Goal: Task Accomplishment & Management: Use online tool/utility

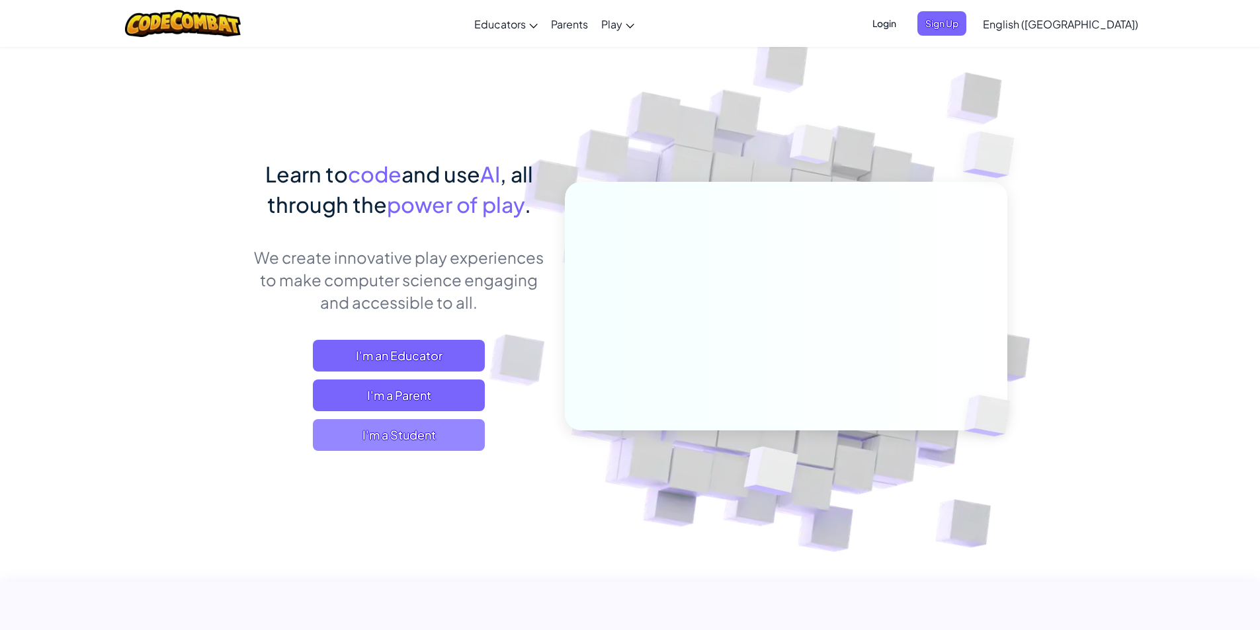
click at [434, 427] on span "I'm a Student" at bounding box center [399, 435] width 172 height 32
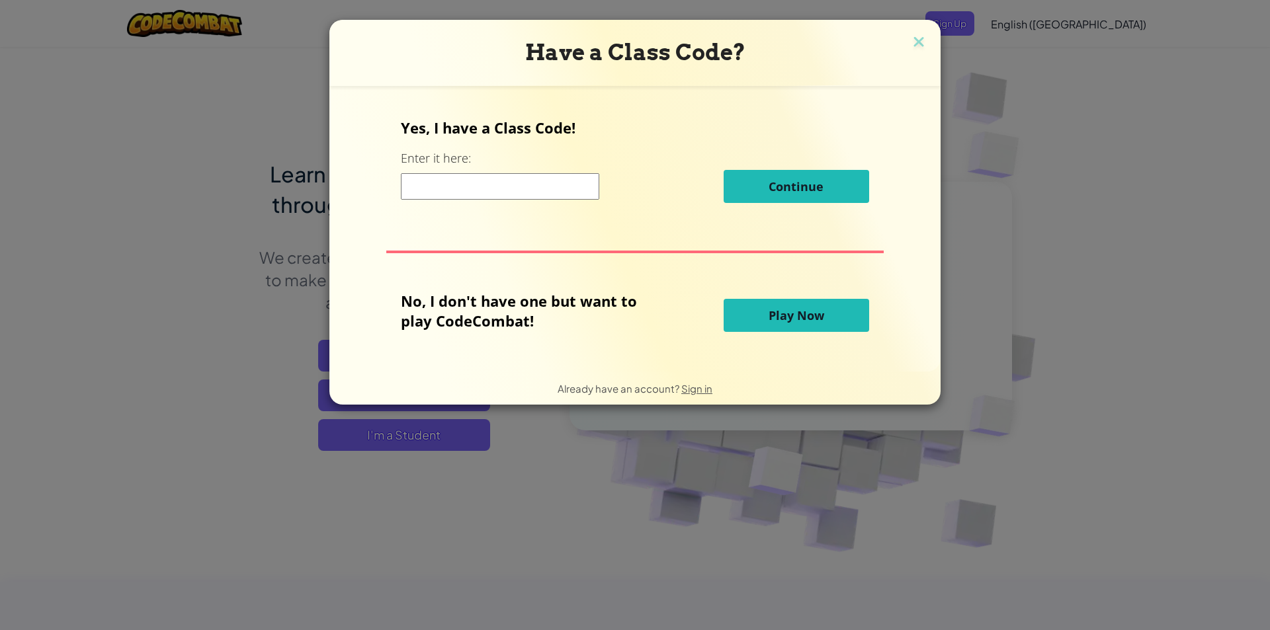
click at [798, 317] on span "Play Now" at bounding box center [796, 316] width 56 height 16
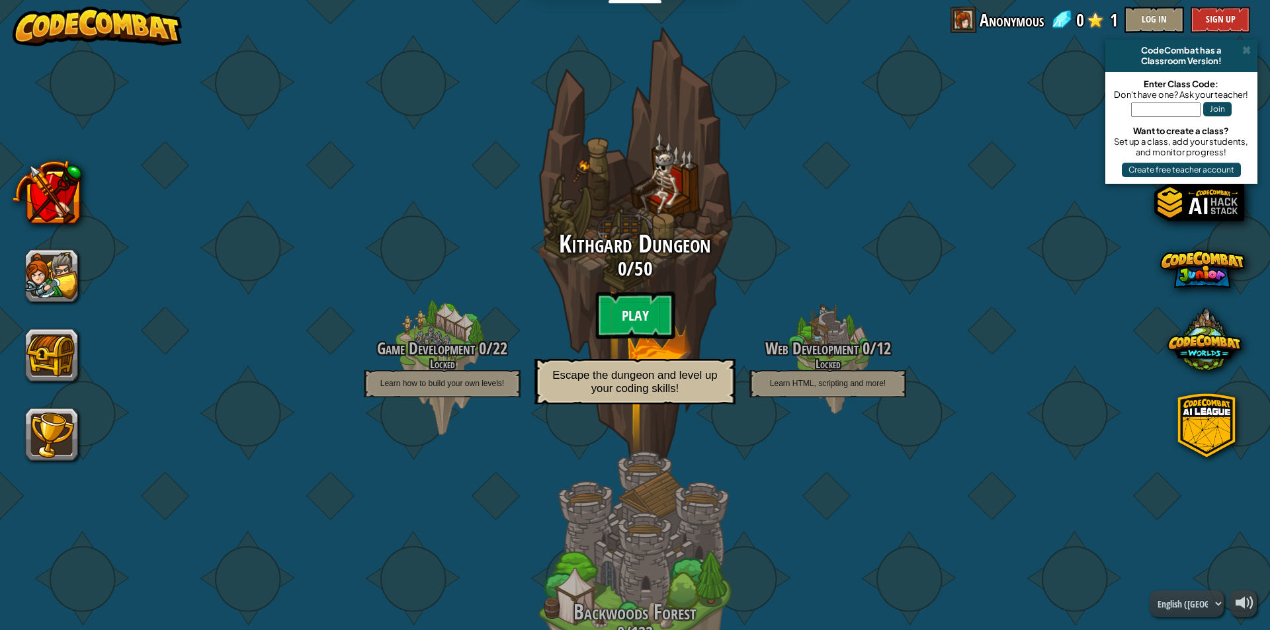
click at [663, 311] on btn "Play" at bounding box center [634, 316] width 79 height 48
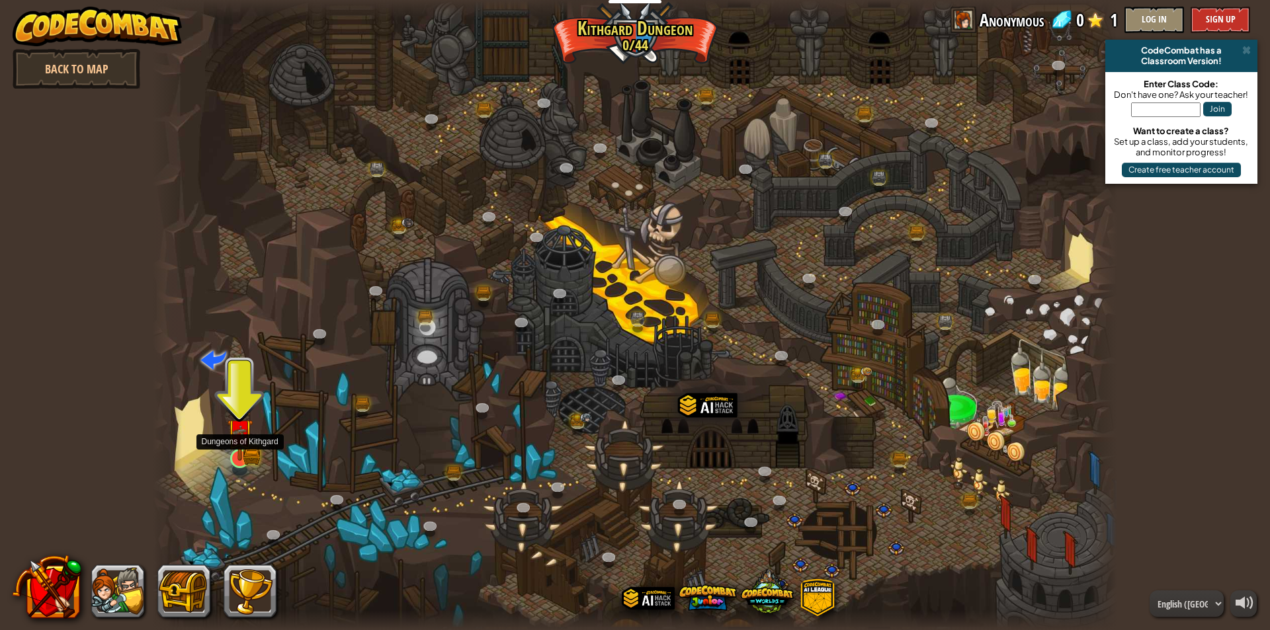
click at [249, 461] on div at bounding box center [239, 458] width 19 height 19
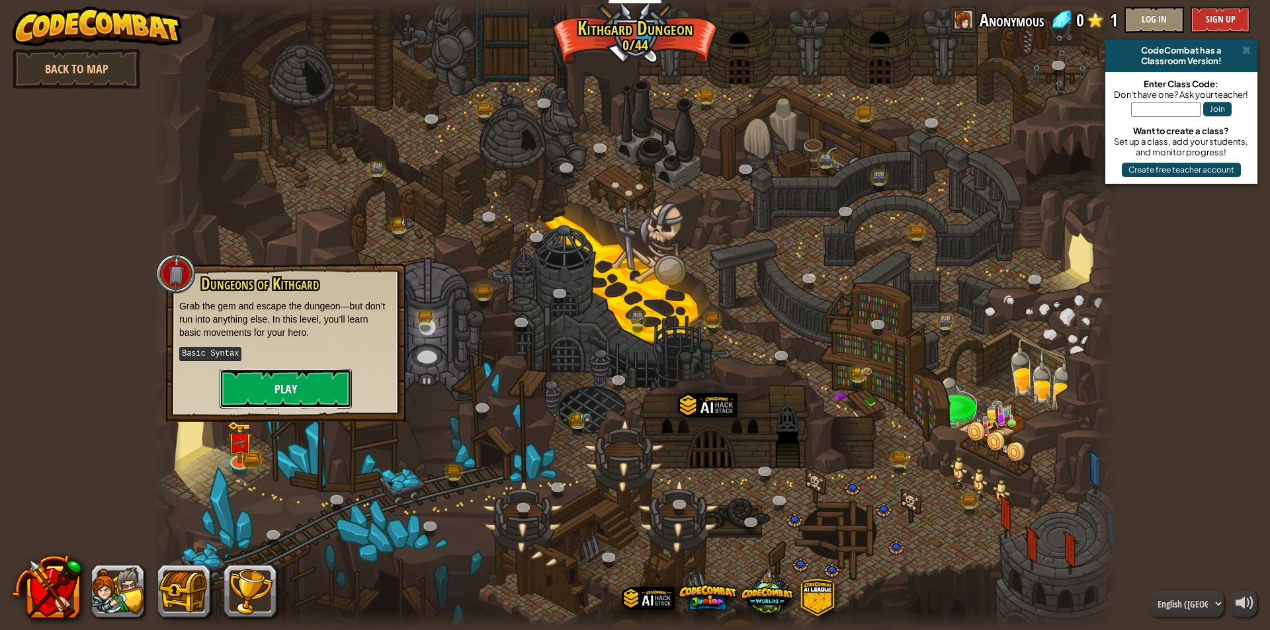
click at [272, 382] on button "Play" at bounding box center [286, 389] width 132 height 40
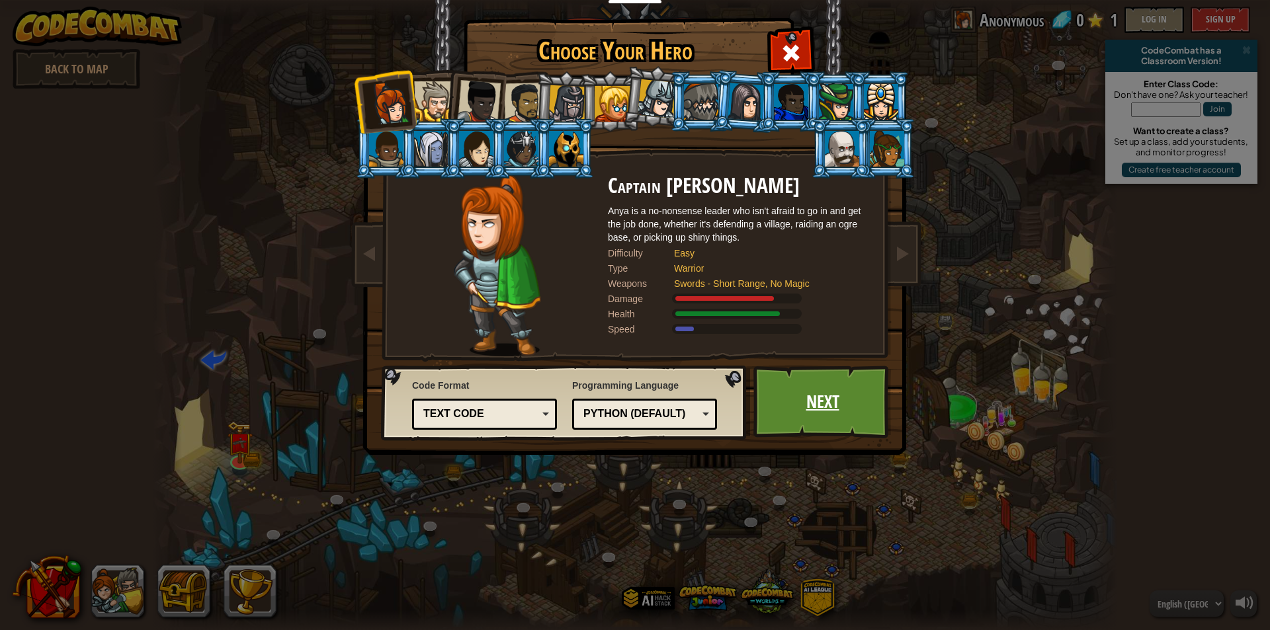
drag, startPoint x: 815, startPoint y: 427, endPoint x: 820, endPoint y: 416, distance: 12.2
click at [820, 416] on link "Next" at bounding box center [822, 402] width 138 height 73
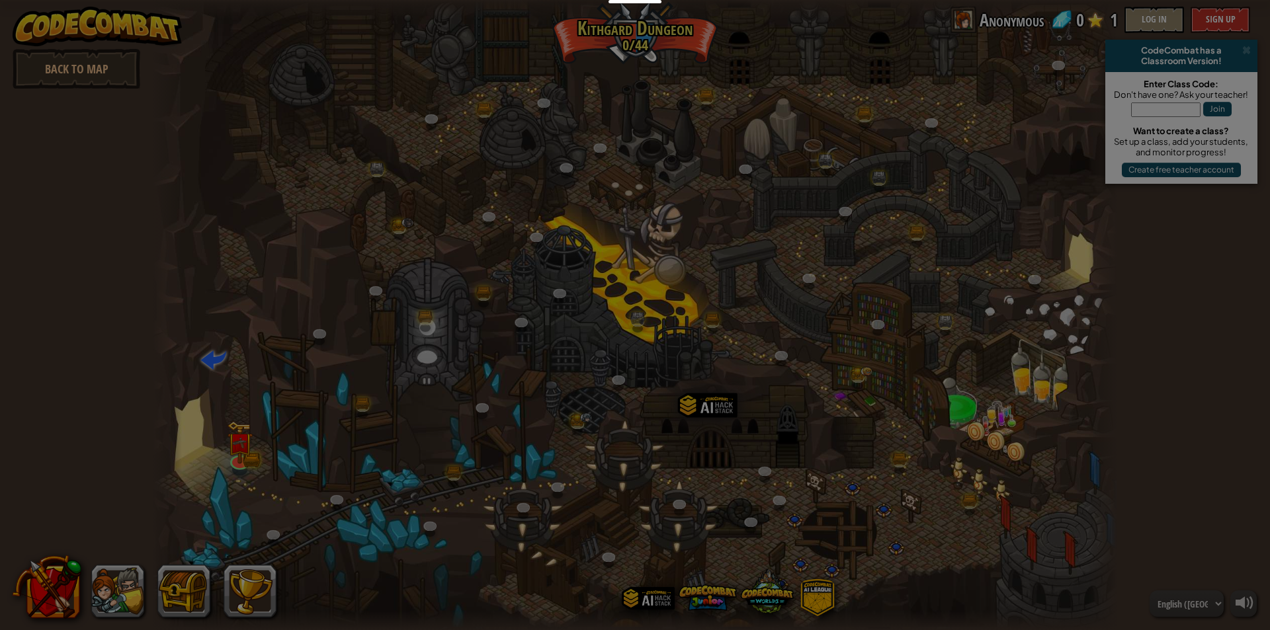
click at [820, 1] on body "Educators Create Free Account School & District Solutions Teacher Toolkit Previ…" at bounding box center [635, 0] width 1270 height 1
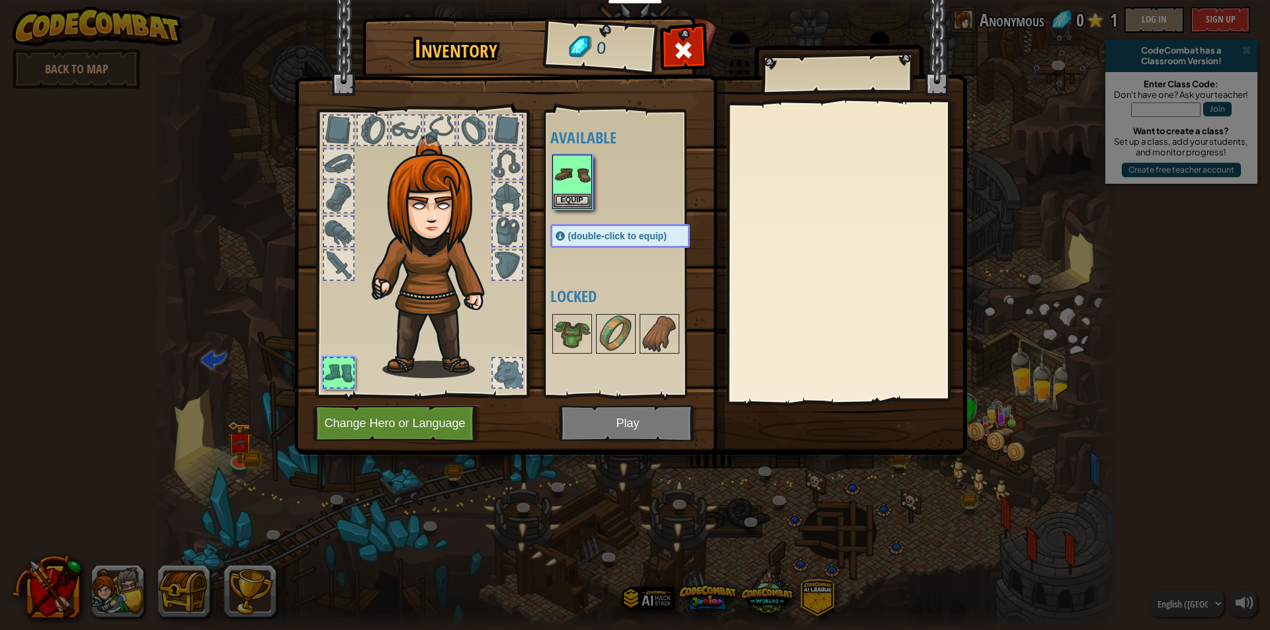
click at [820, 413] on img at bounding box center [630, 215] width 673 height 480
click at [466, 425] on button "Change Hero or Language" at bounding box center [397, 423] width 168 height 36
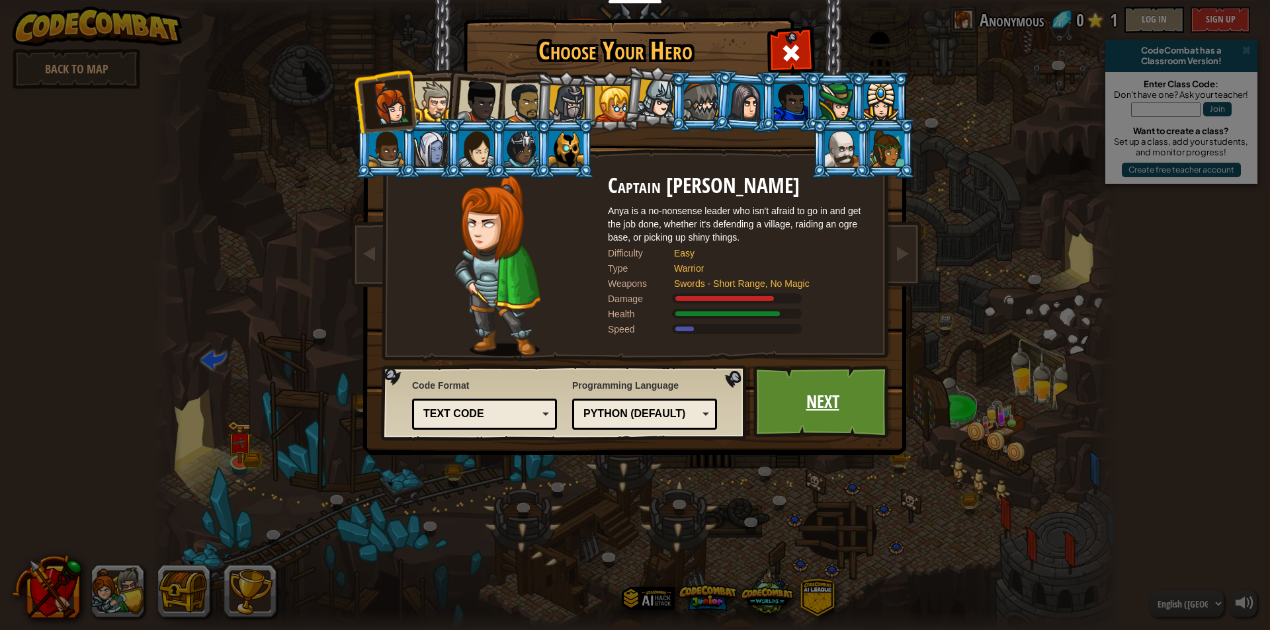
click at [778, 395] on link "Next" at bounding box center [822, 402] width 138 height 73
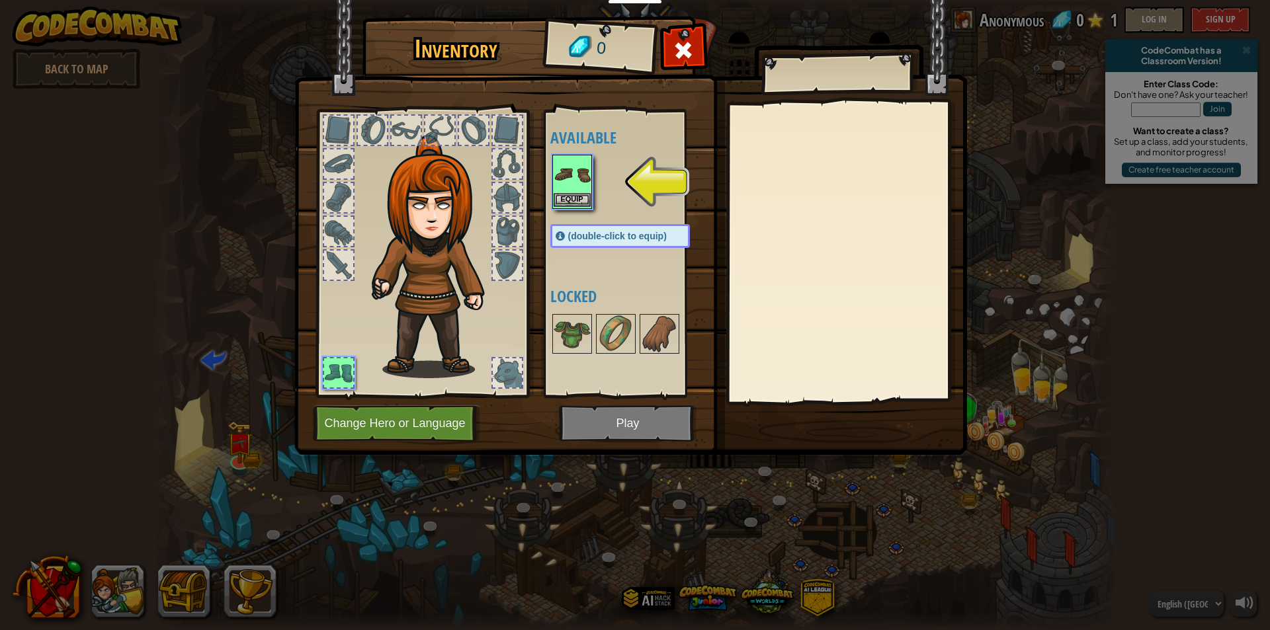
click at [565, 190] on img at bounding box center [572, 174] width 37 height 37
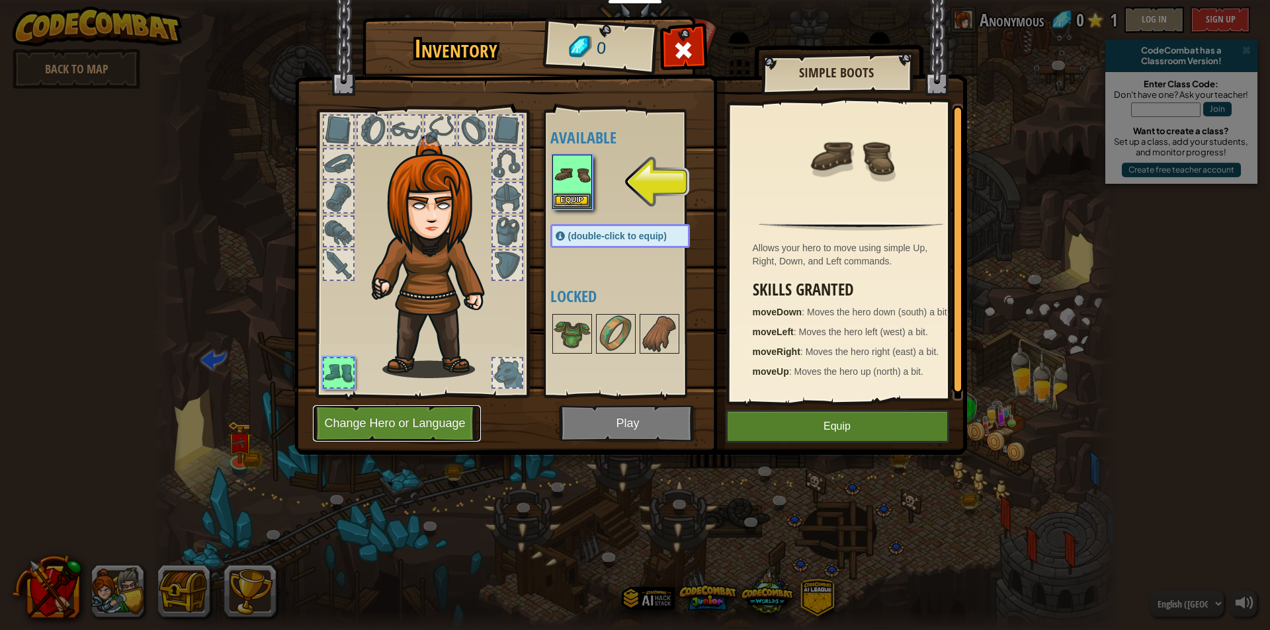
click at [405, 419] on button "Change Hero or Language" at bounding box center [397, 423] width 168 height 36
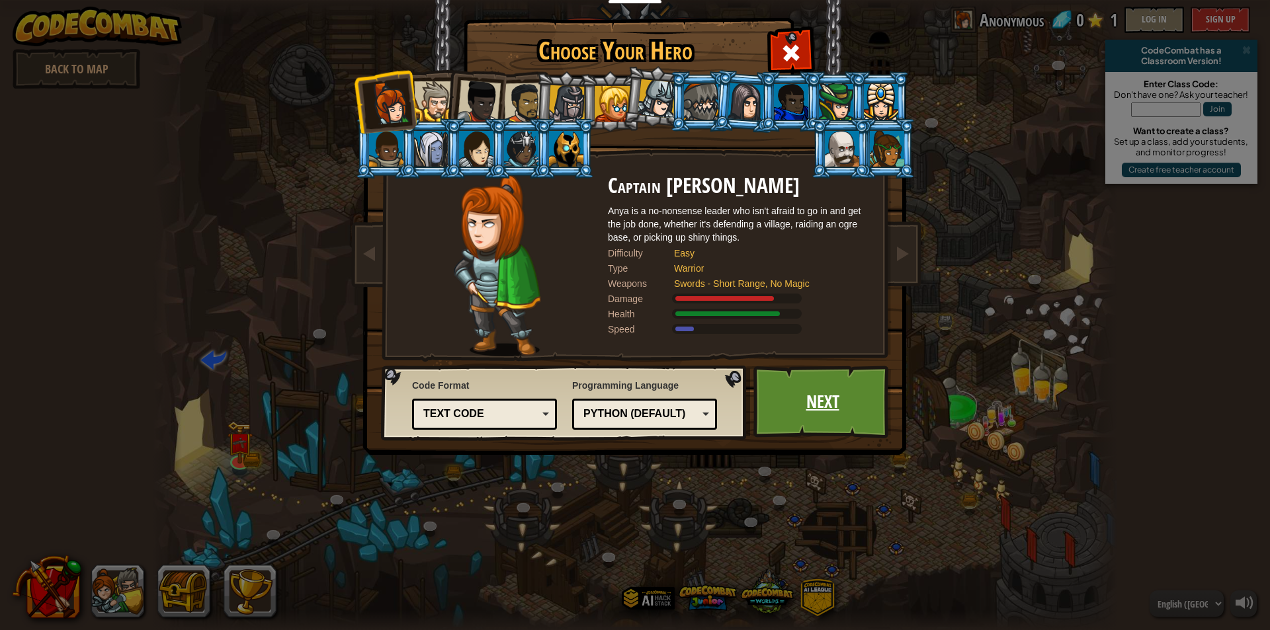
click at [821, 406] on link "Next" at bounding box center [822, 402] width 138 height 73
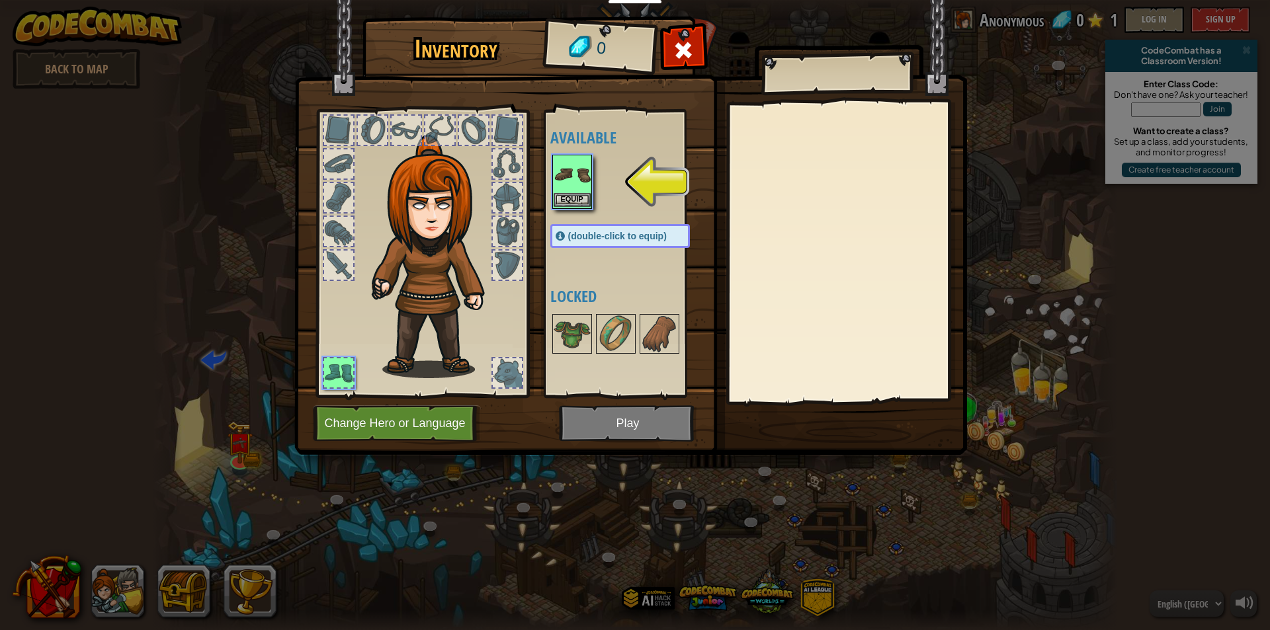
drag, startPoint x: 589, startPoint y: 188, endPoint x: 565, endPoint y: 203, distance: 27.7
click at [587, 188] on img at bounding box center [572, 174] width 37 height 37
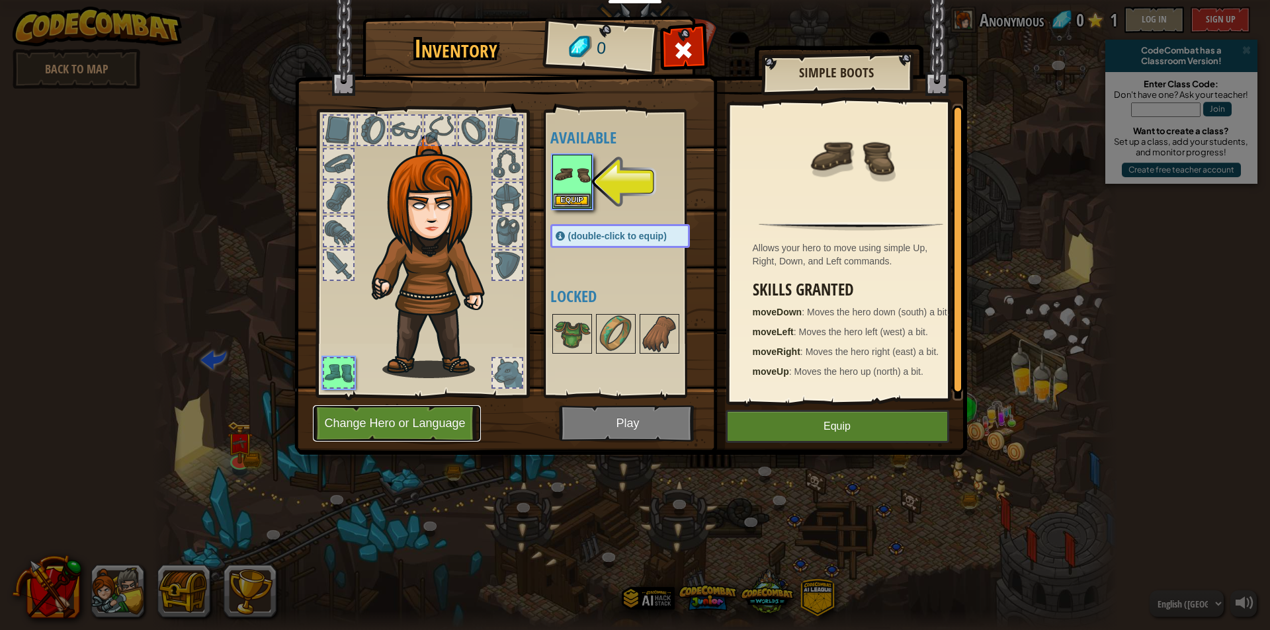
click at [423, 438] on button "Change Hero or Language" at bounding box center [397, 423] width 168 height 36
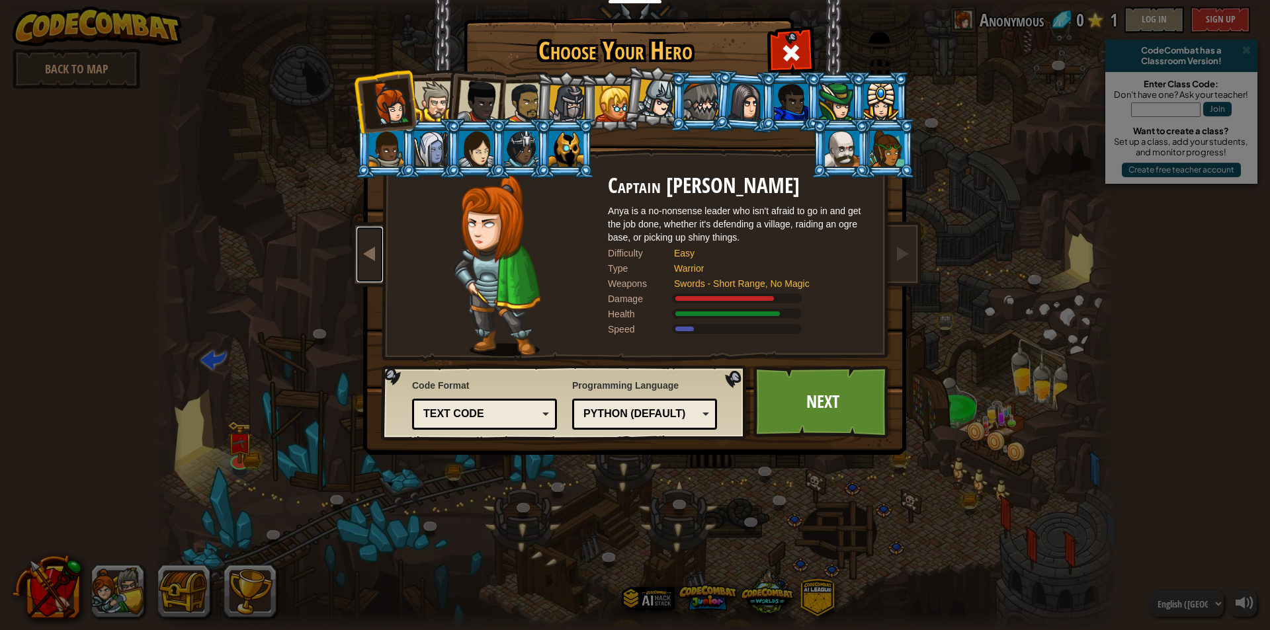
click at [368, 271] on link at bounding box center [369, 255] width 26 height 56
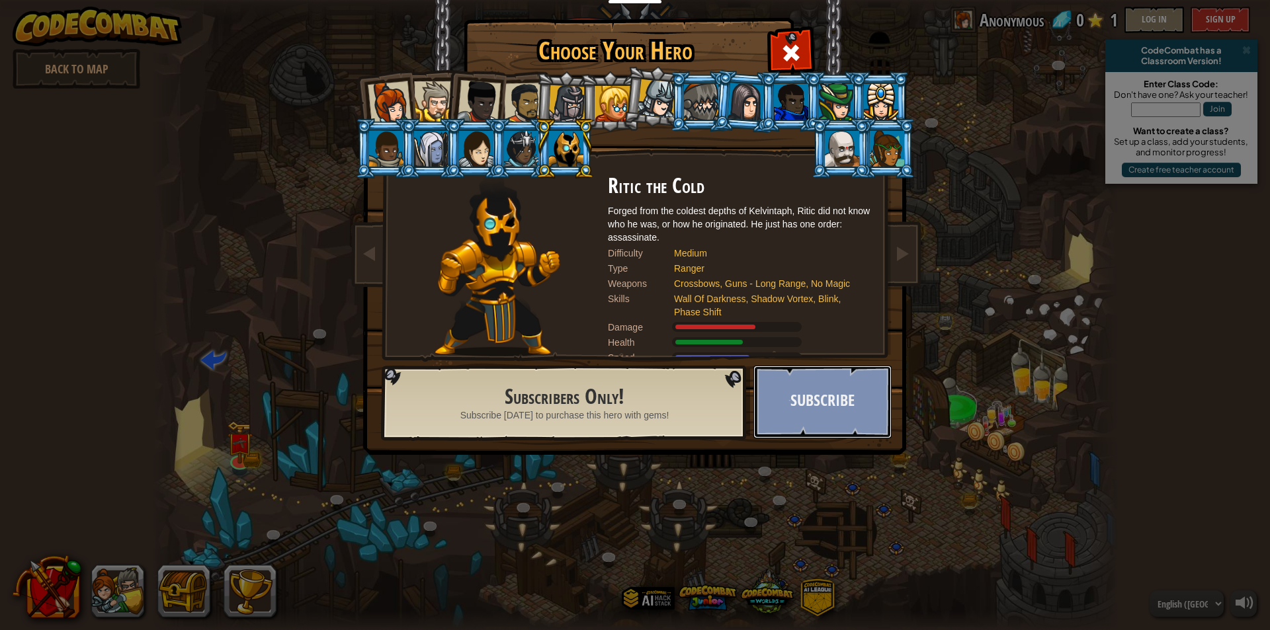
click at [795, 401] on button "Subscribe" at bounding box center [822, 402] width 138 height 73
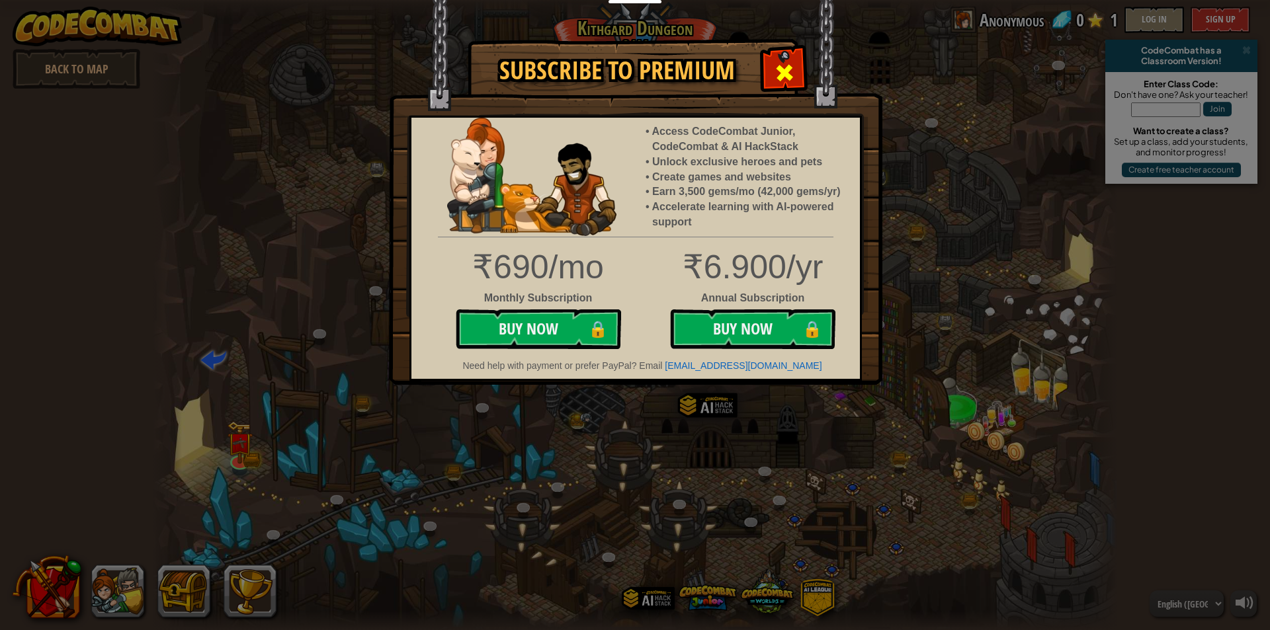
click at [786, 82] on span at bounding box center [784, 72] width 21 height 21
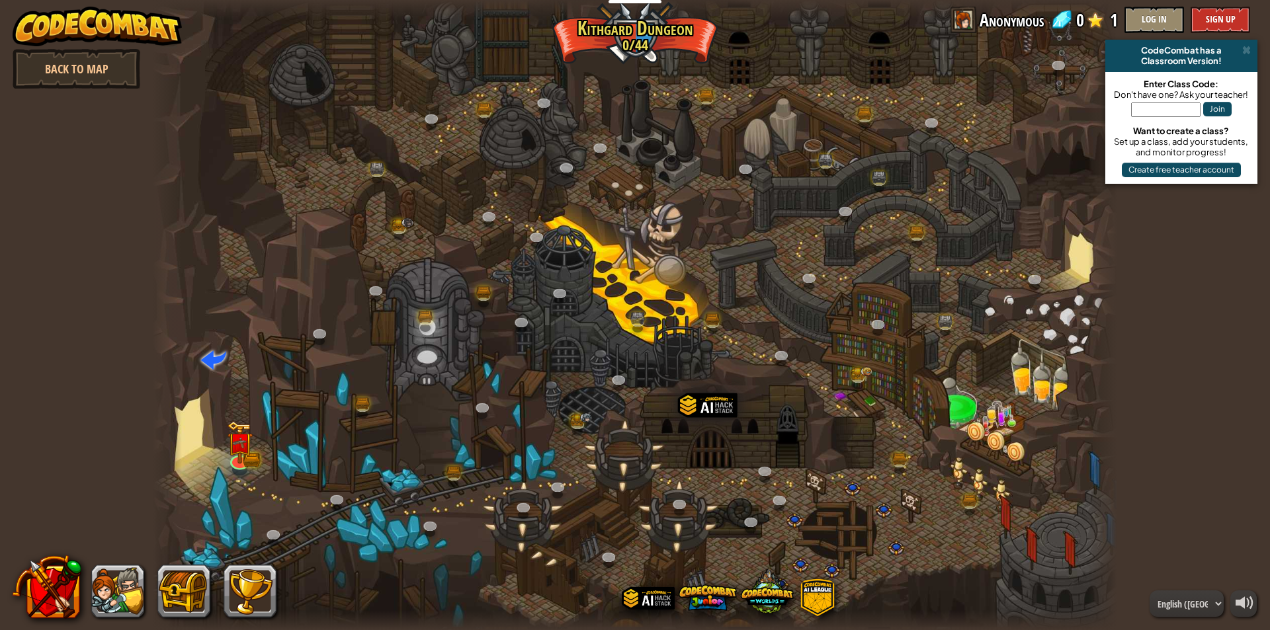
click at [785, 85] on div at bounding box center [635, 315] width 964 height 630
click at [261, 442] on div at bounding box center [635, 315] width 964 height 630
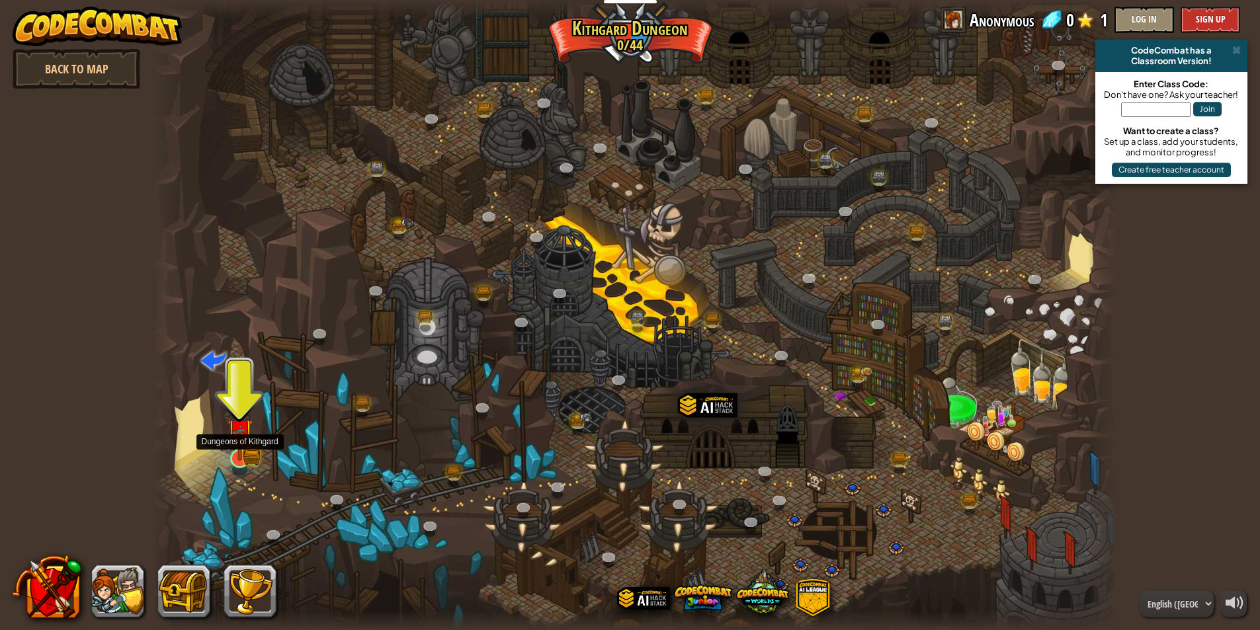
click at [243, 436] on img at bounding box center [239, 432] width 15 height 15
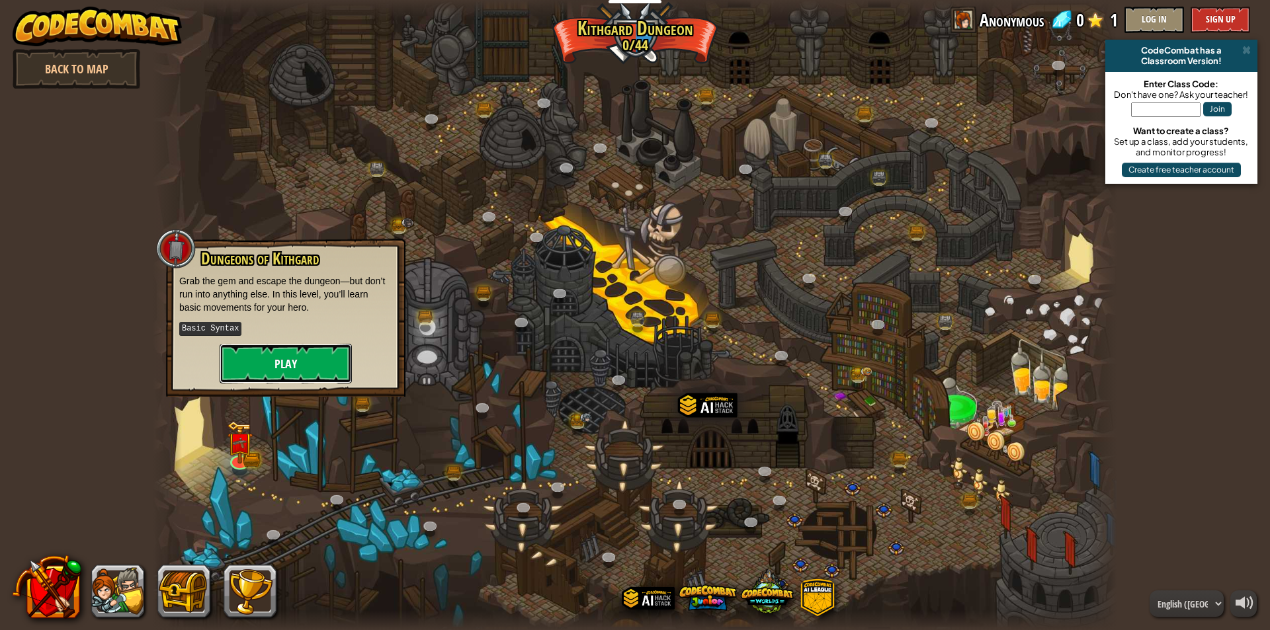
click at [302, 362] on button "Play" at bounding box center [286, 364] width 132 height 40
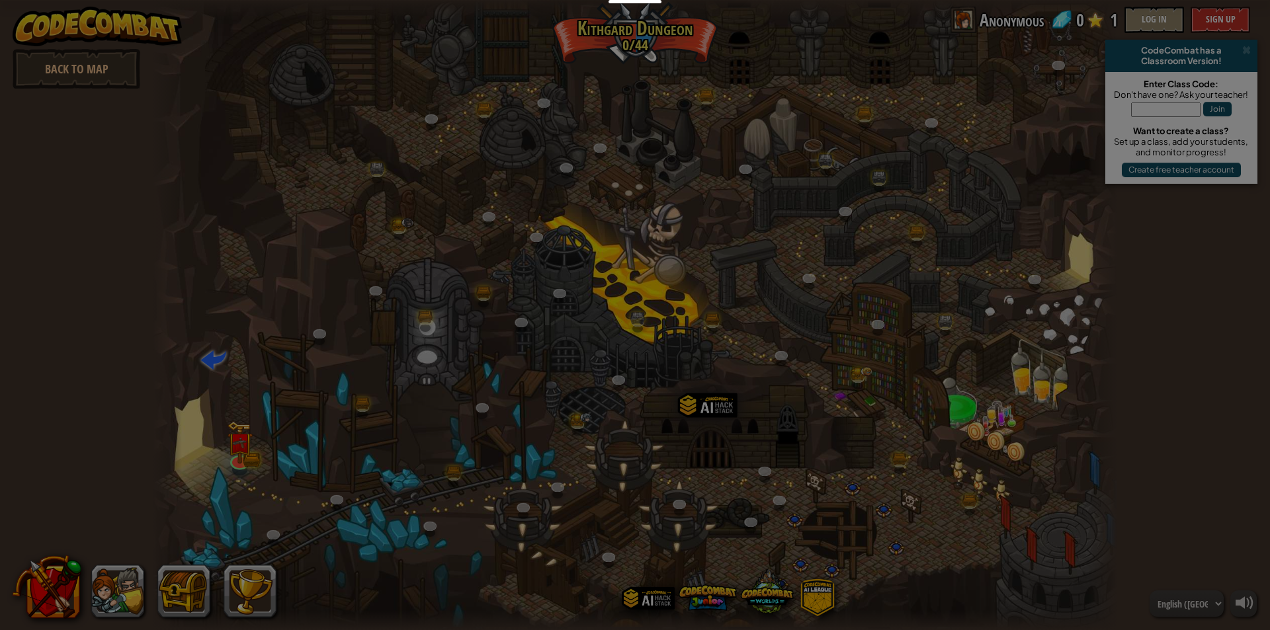
click at [303, 1] on body "Educators Create Free Account School & District Solutions Teacher Toolkit Previ…" at bounding box center [635, 0] width 1270 height 1
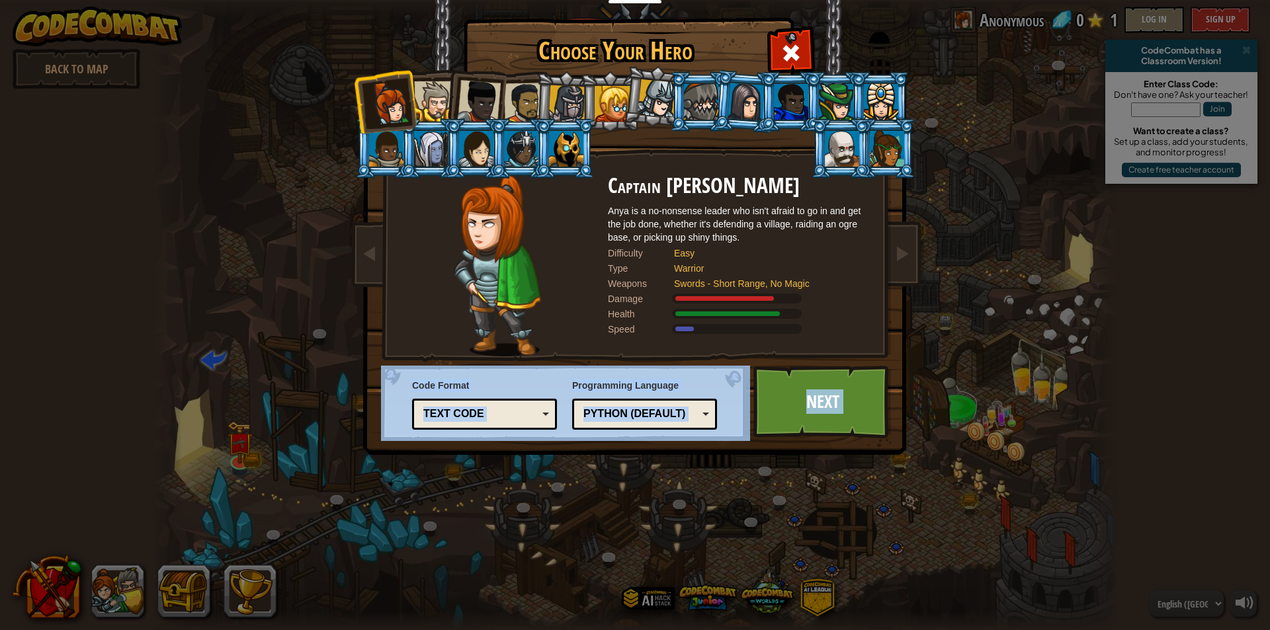
click at [304, 356] on div "Choose Your Hero 0 Captain [PERSON_NAME] is a no-nonsense leader who isn't afra…" at bounding box center [635, 315] width 1270 height 630
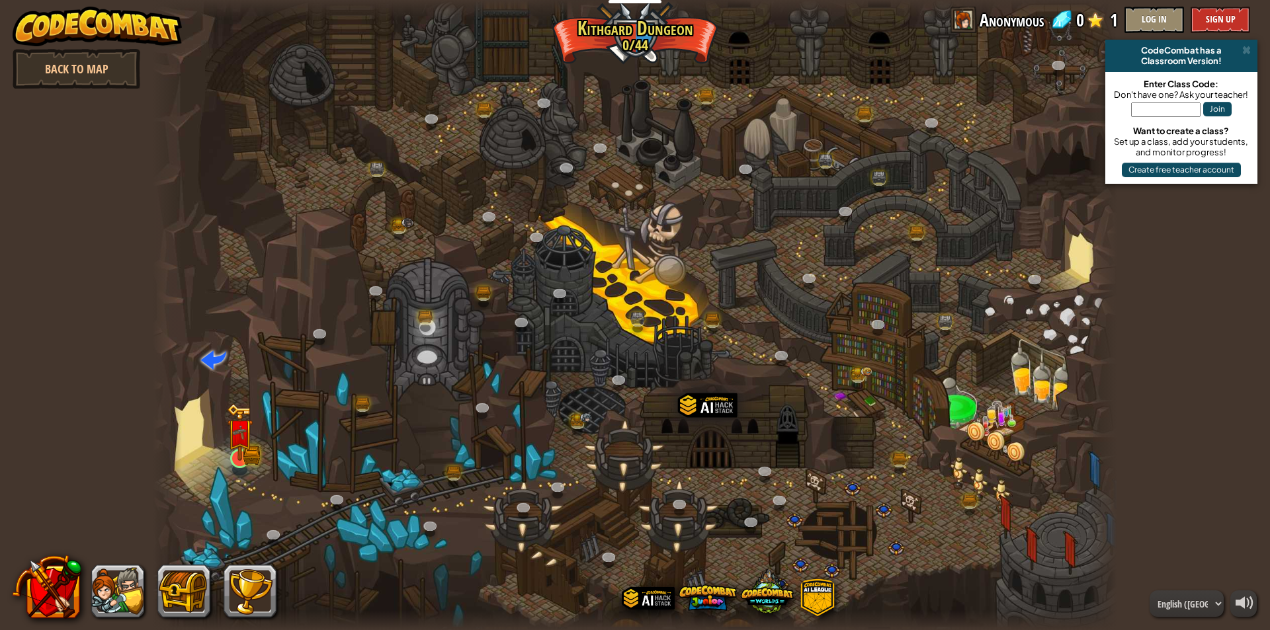
click at [237, 440] on img at bounding box center [239, 432] width 15 height 15
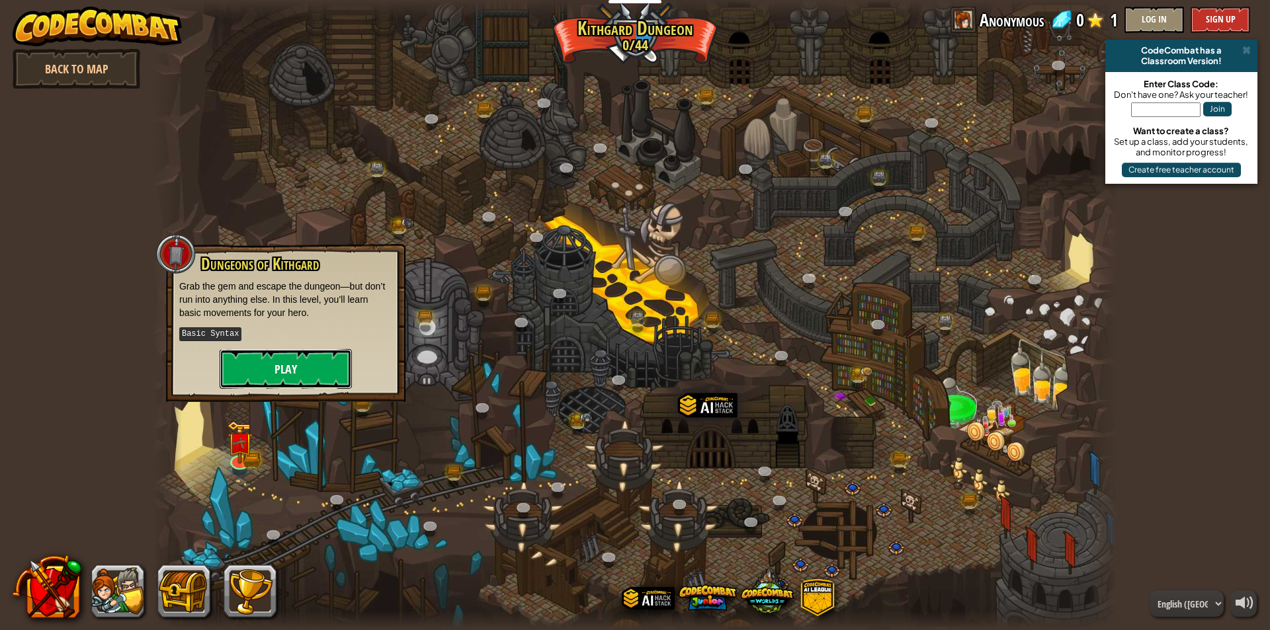
click at [276, 386] on button "Play" at bounding box center [286, 369] width 132 height 40
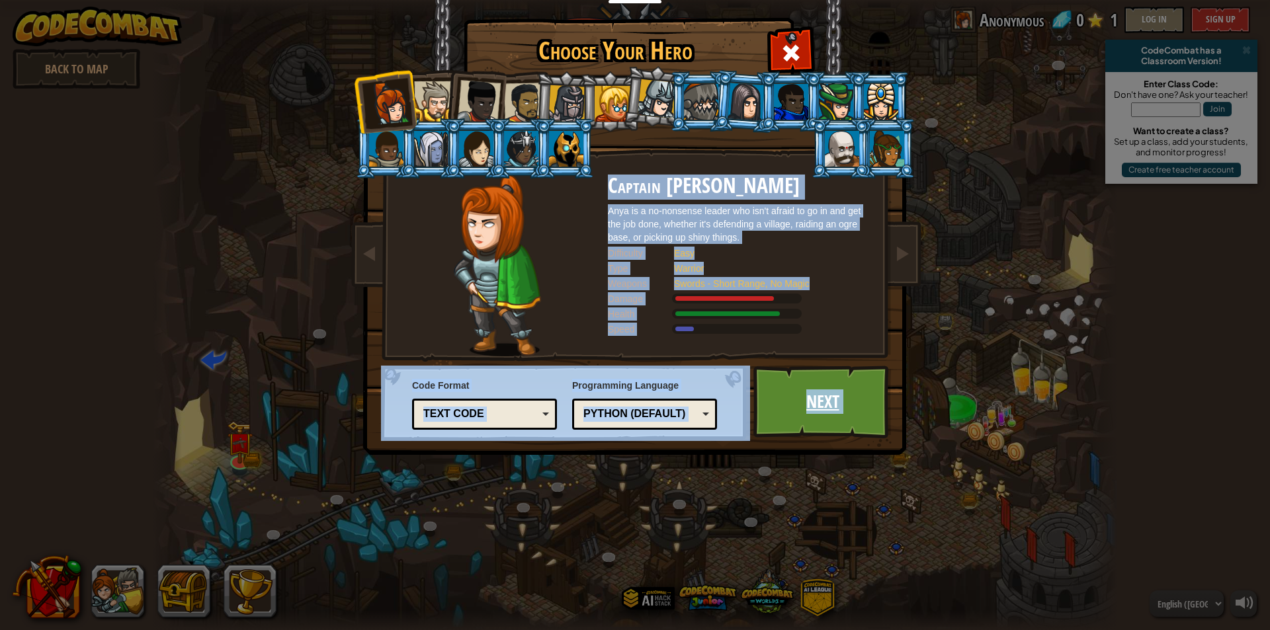
click at [785, 411] on link "Next" at bounding box center [822, 402] width 138 height 73
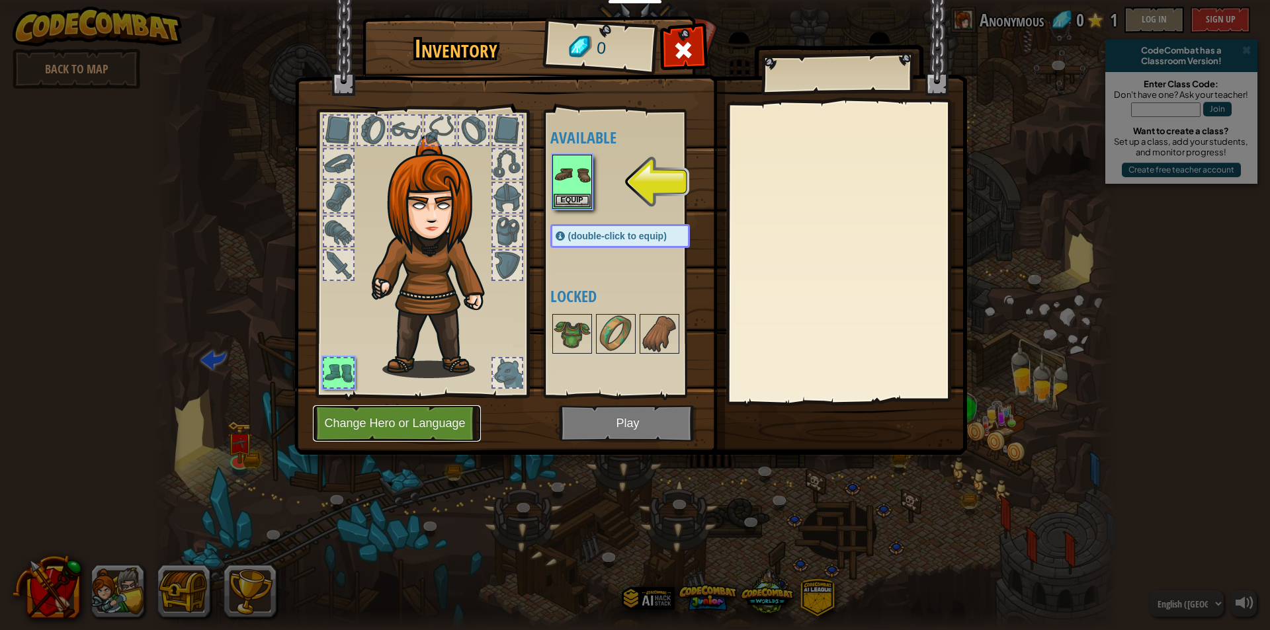
click at [457, 427] on button "Change Hero or Language" at bounding box center [397, 423] width 168 height 36
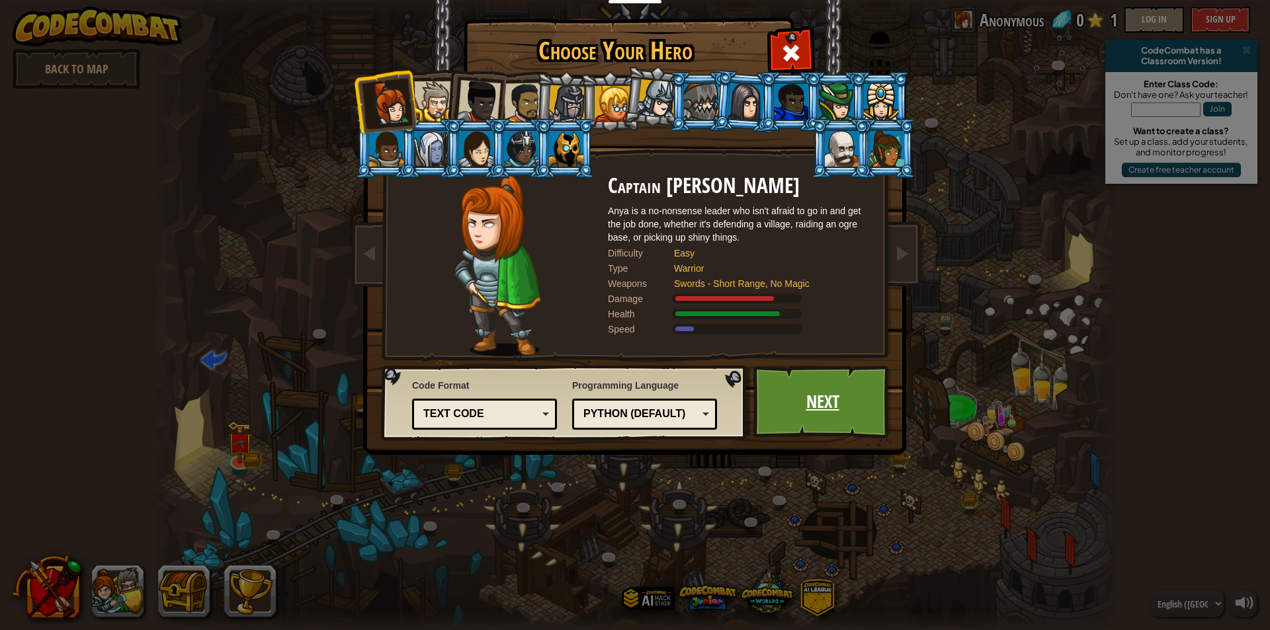
click at [799, 409] on link "Next" at bounding box center [822, 402] width 138 height 73
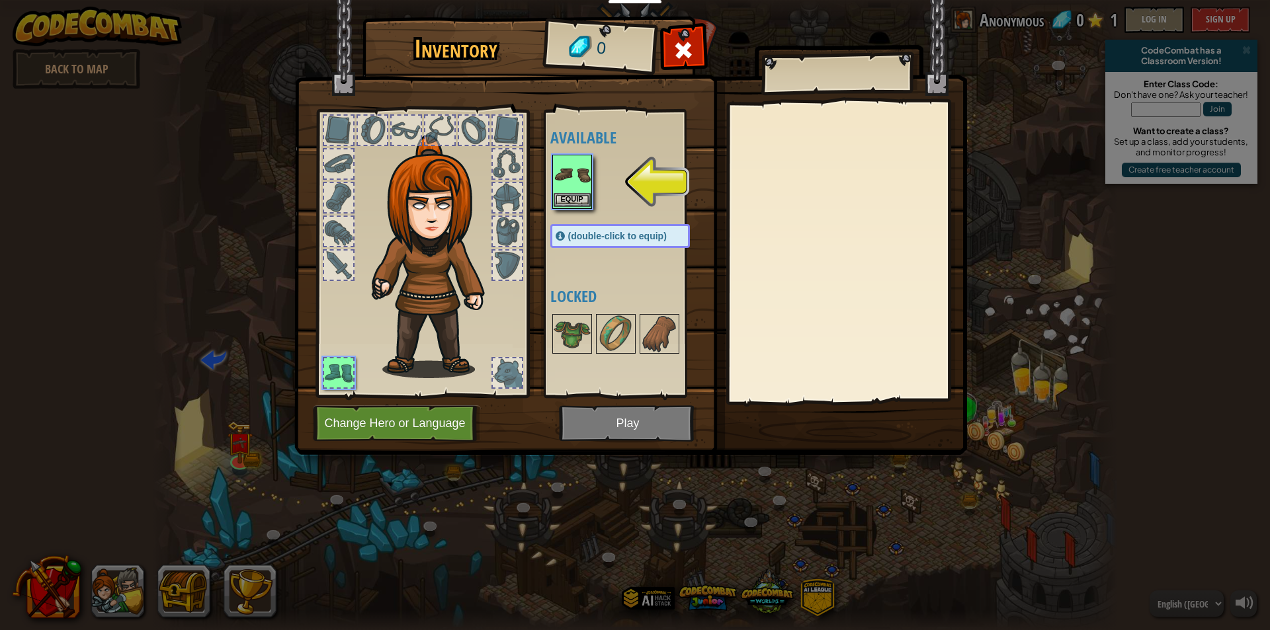
click at [566, 172] on img at bounding box center [572, 174] width 37 height 37
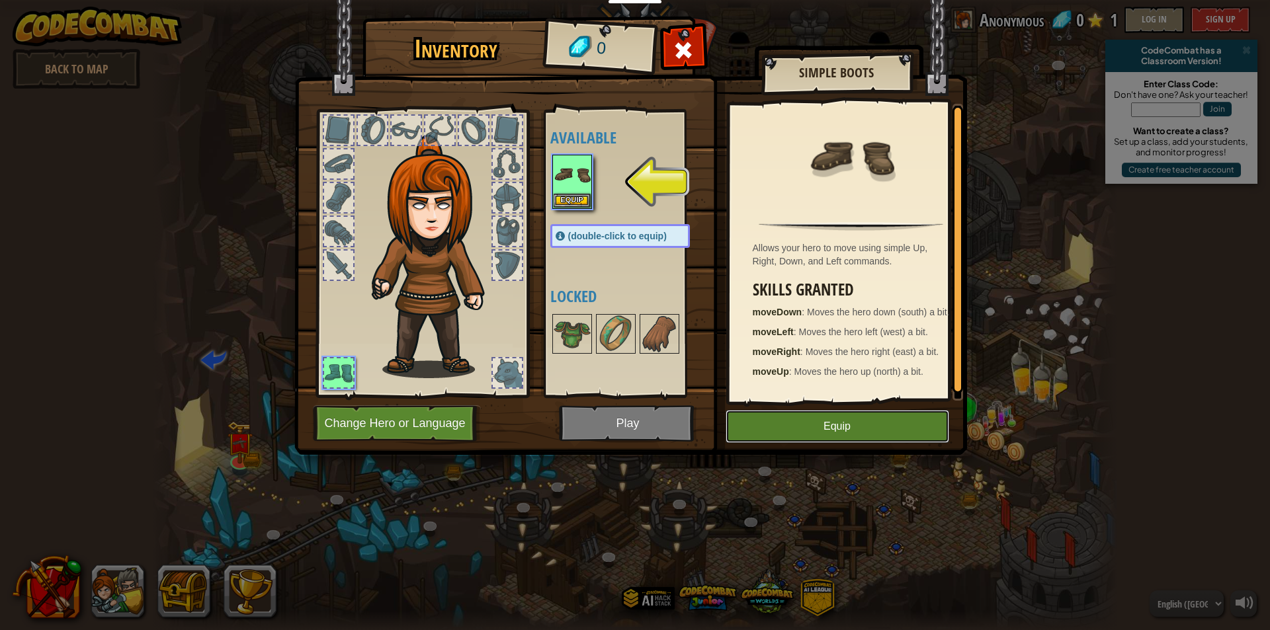
click at [788, 429] on button "Equip" at bounding box center [837, 426] width 224 height 33
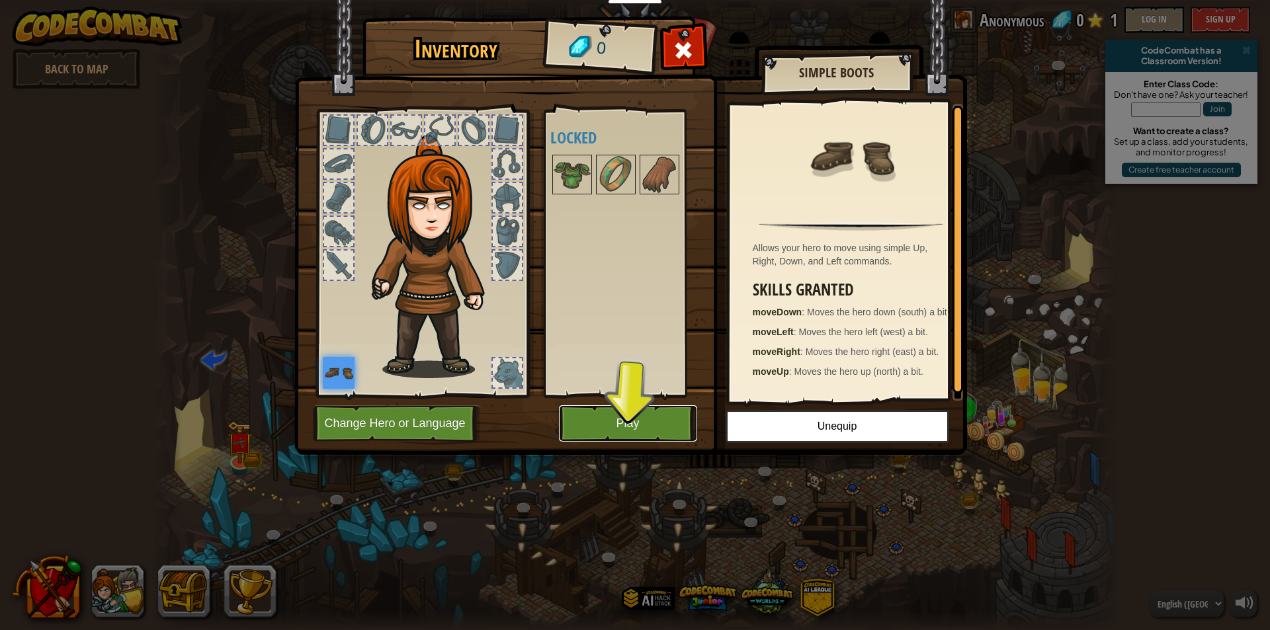
click at [618, 431] on button "Play" at bounding box center [628, 423] width 138 height 36
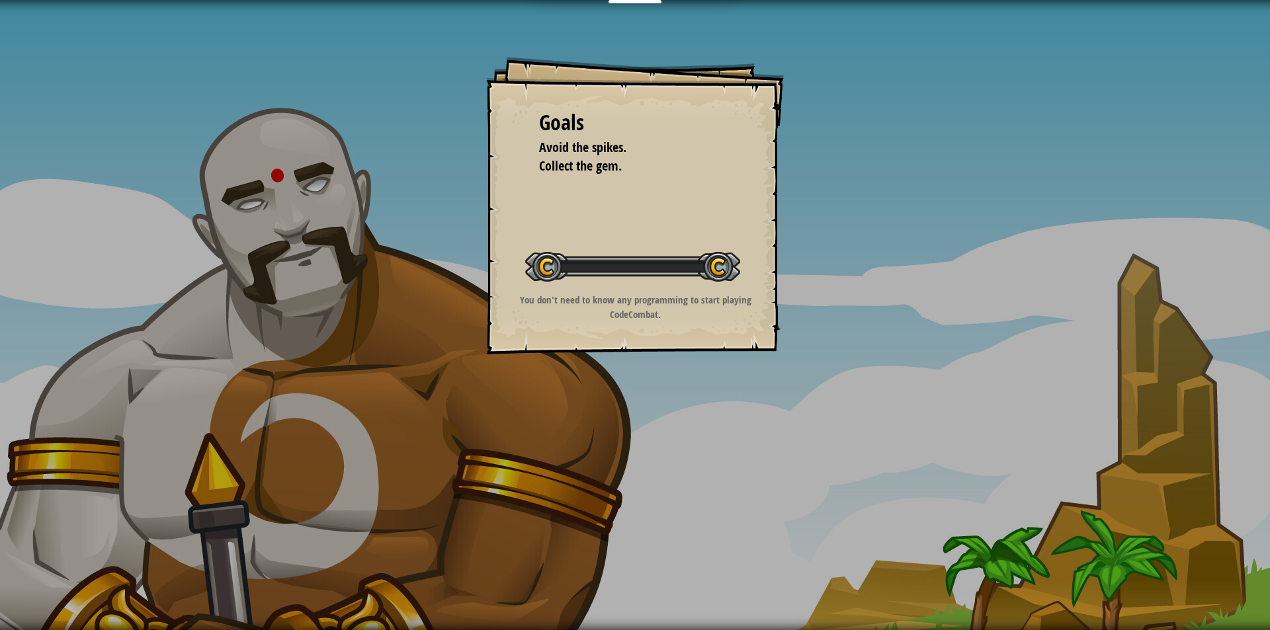
click at [616, 427] on div "Goals Avoid the spikes. Collect the gem. Start Level Error loading from server.…" at bounding box center [635, 315] width 1270 height 630
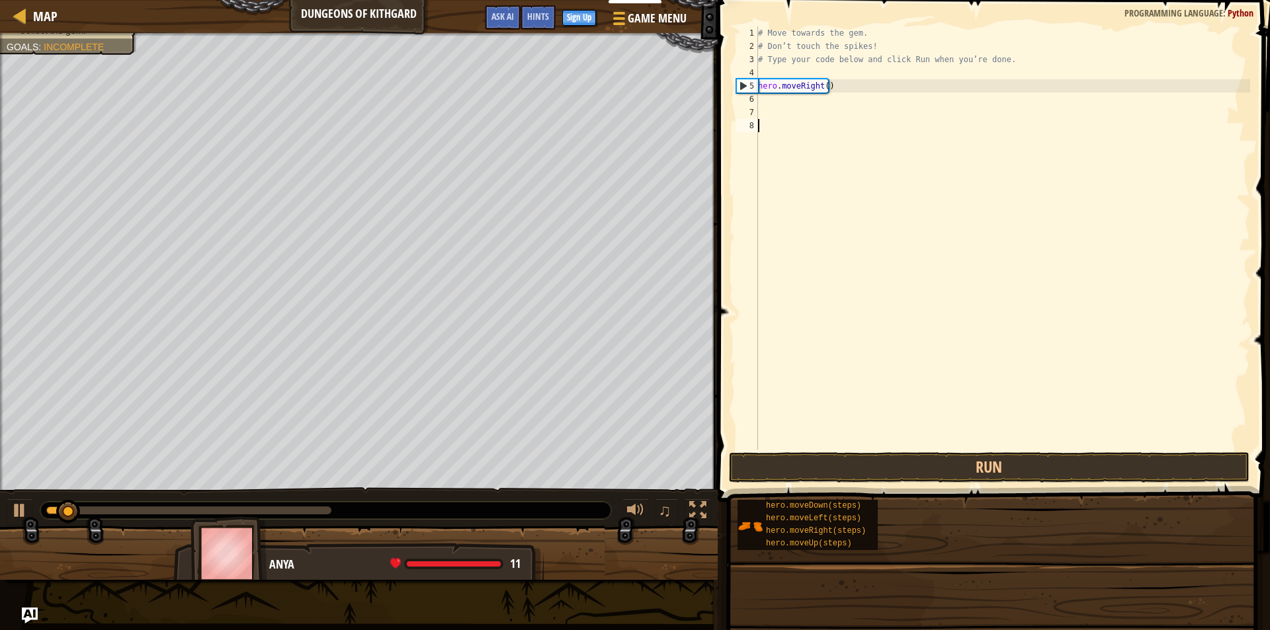
scroll to position [6, 0]
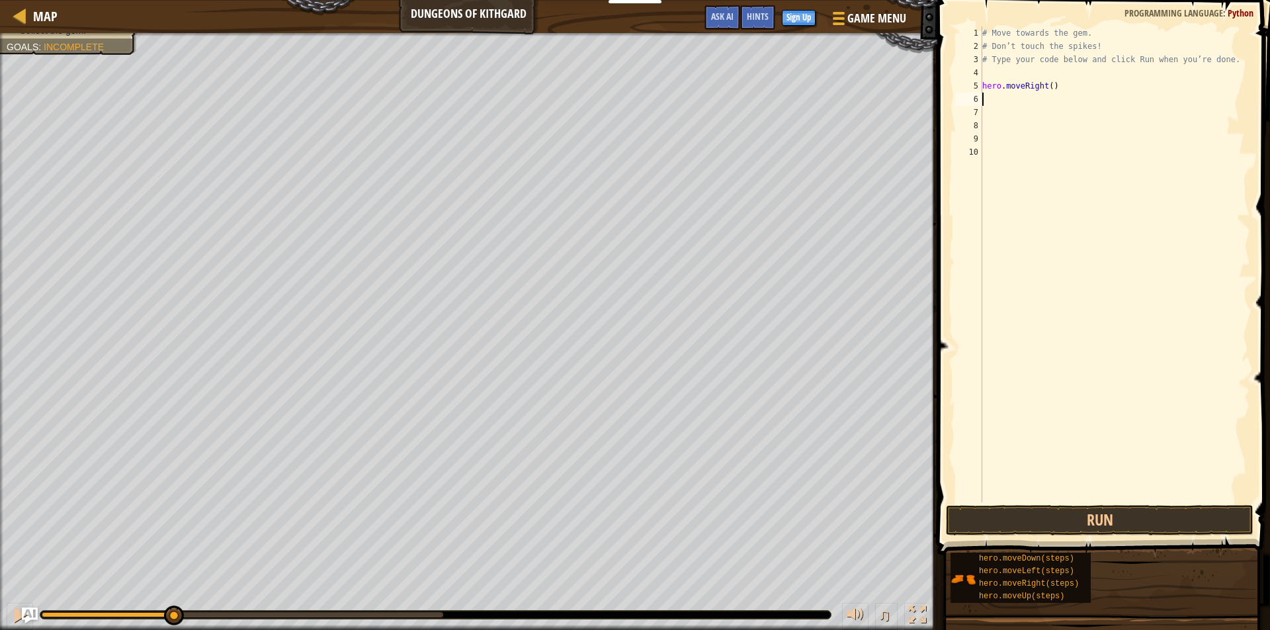
type textarea "hero.moveRight()"
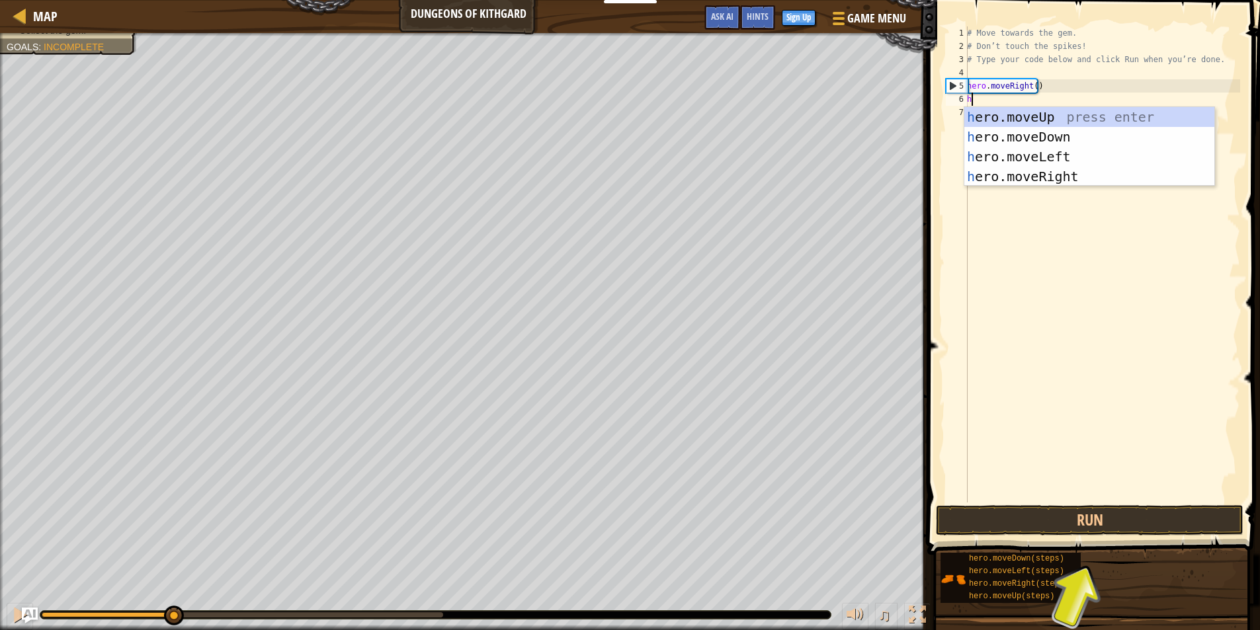
type textarea "her"
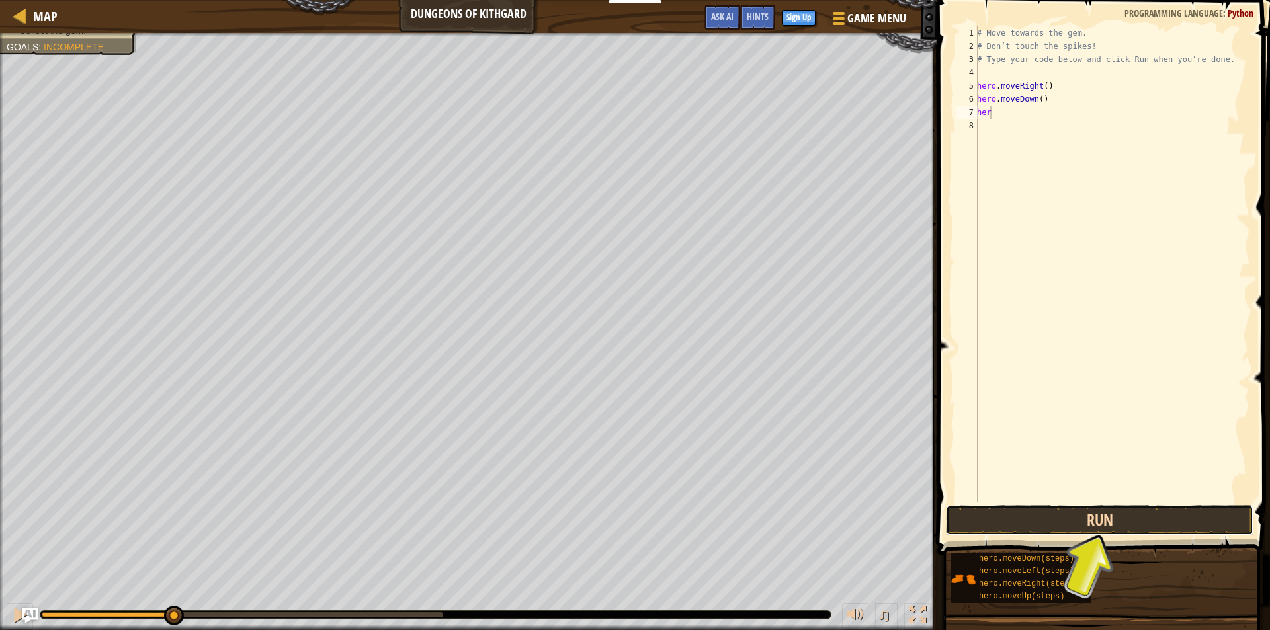
click at [1100, 522] on button "Run" at bounding box center [1100, 520] width 308 height 30
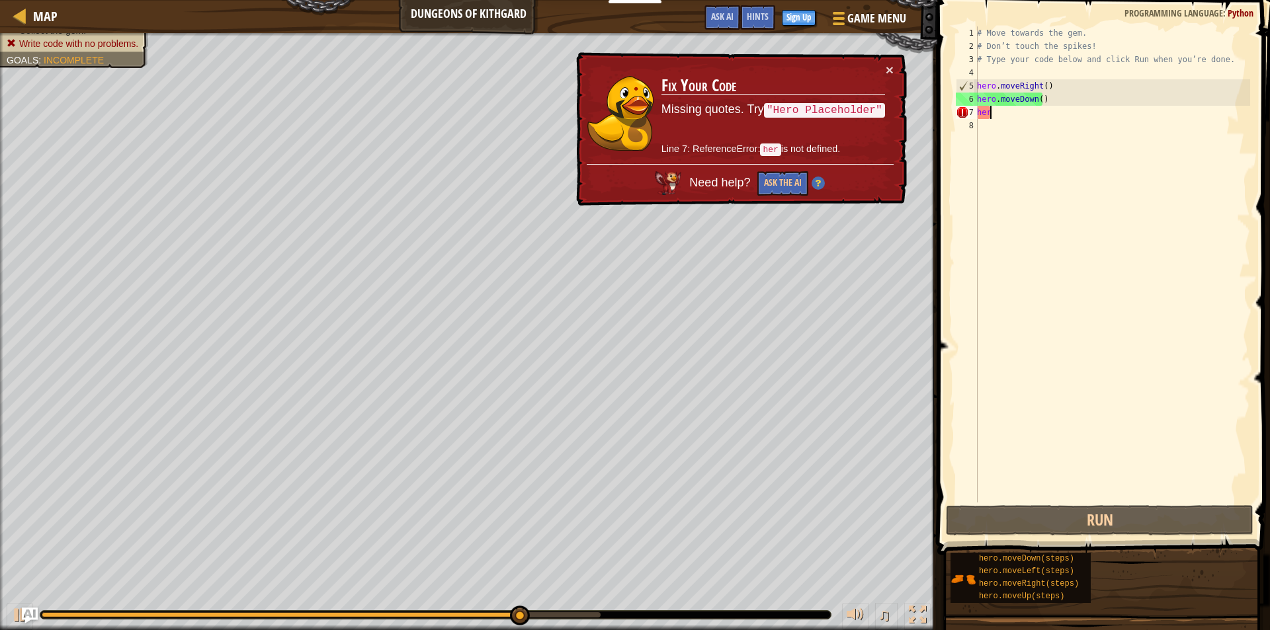
type textarea "hero"
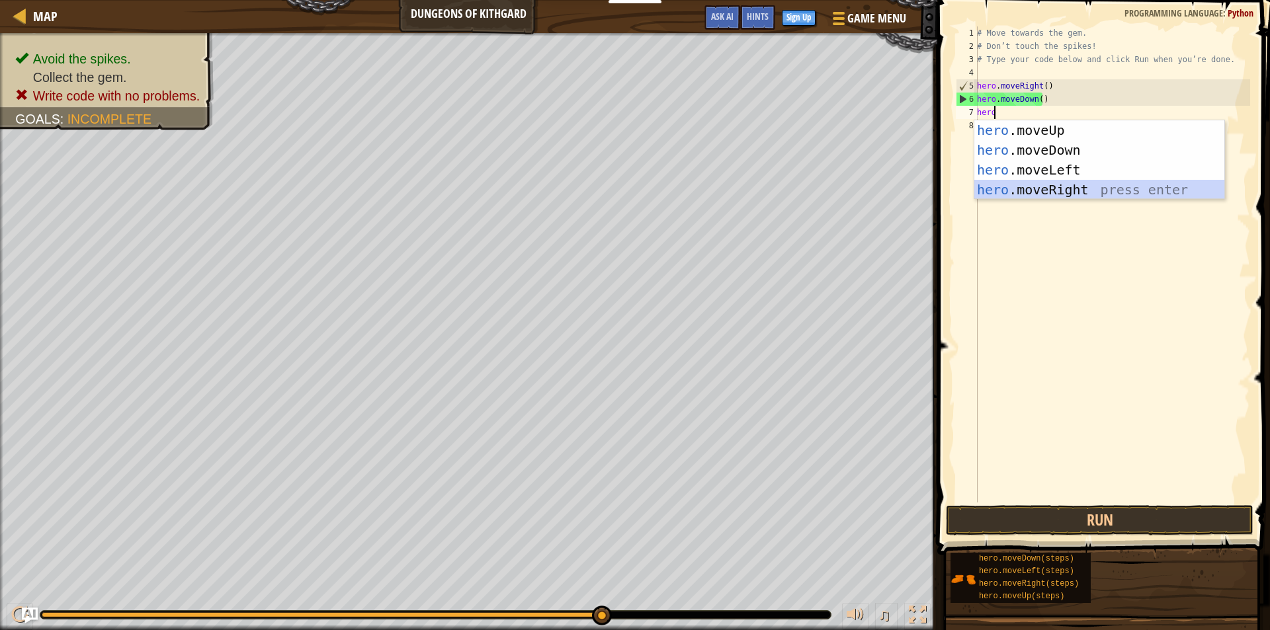
click at [1026, 187] on div "hero .moveUp press enter hero .moveDown press enter hero .moveLeft press enter …" at bounding box center [1099, 179] width 250 height 119
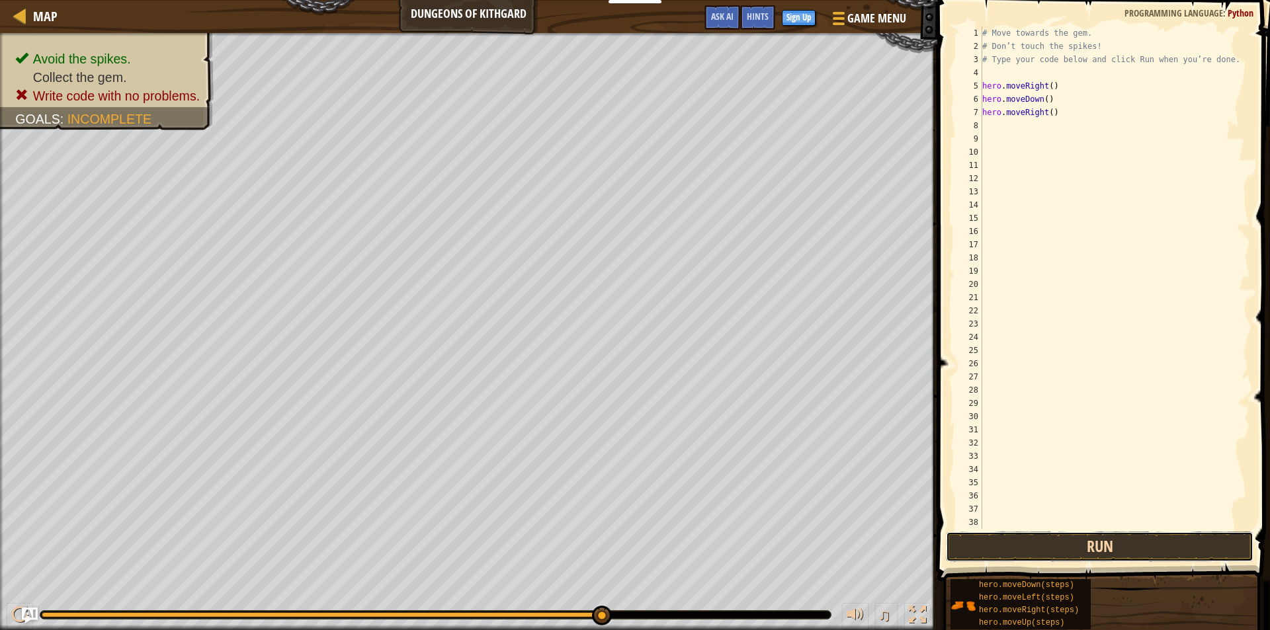
click at [1145, 542] on button "Run" at bounding box center [1100, 547] width 308 height 30
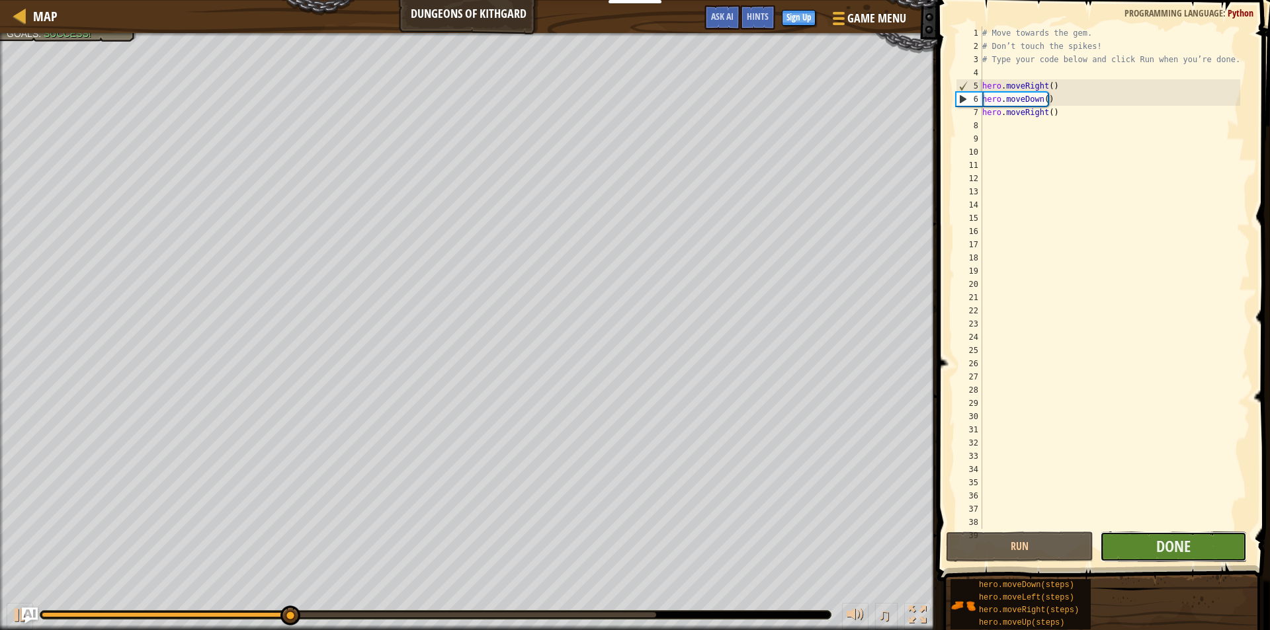
click at [1149, 542] on button "Done" at bounding box center [1173, 547] width 147 height 30
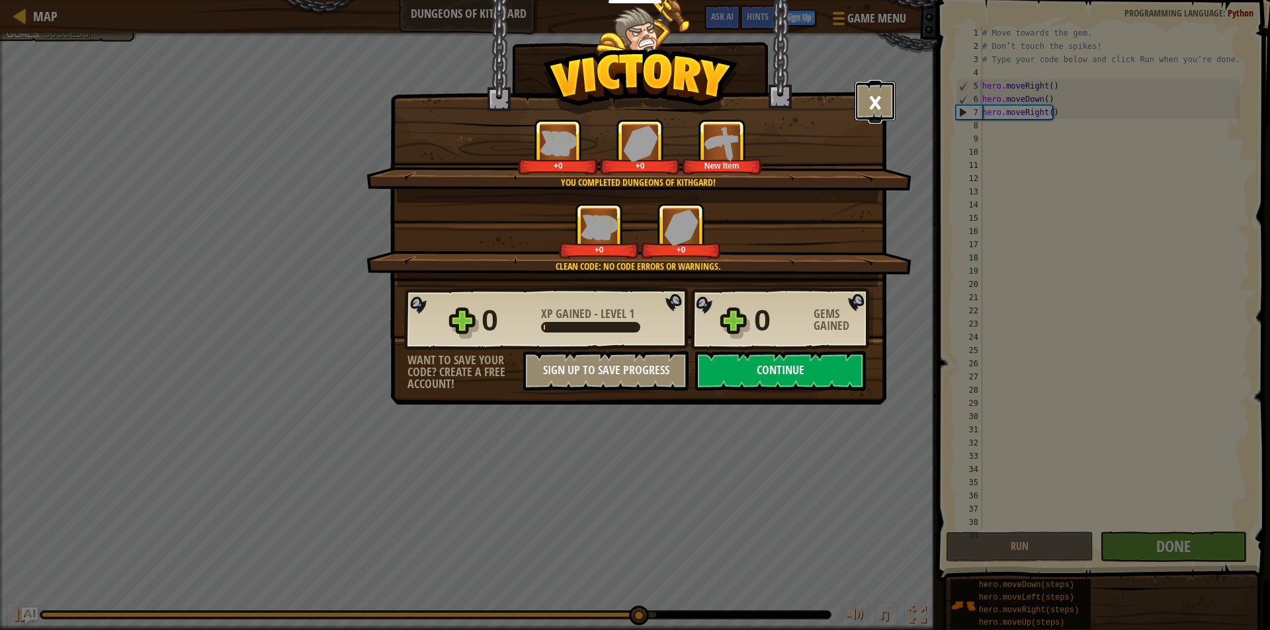
click at [878, 105] on button "×" at bounding box center [874, 101] width 41 height 40
